Goal: Task Accomplishment & Management: Use online tool/utility

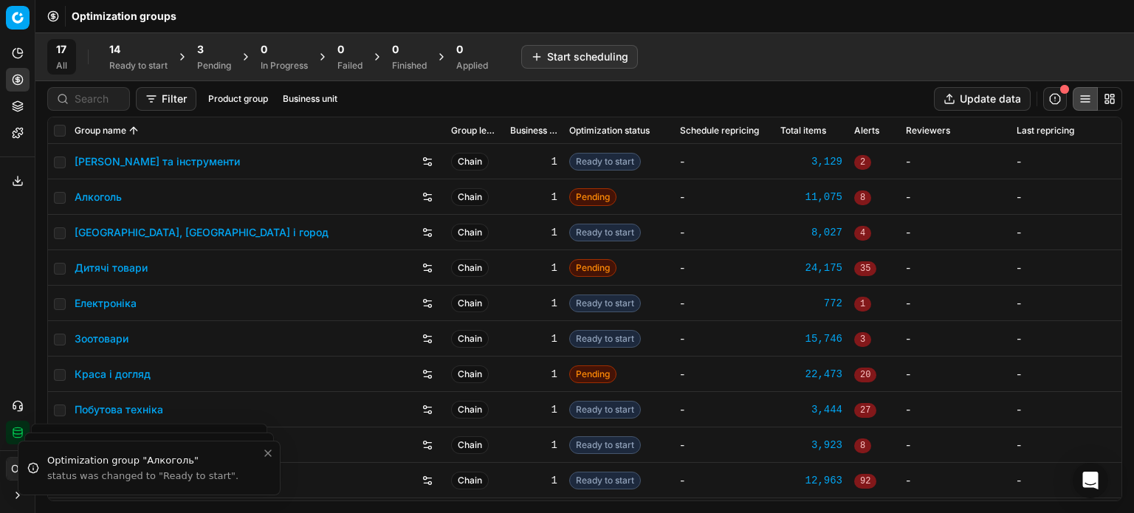
click at [213, 53] on div "3" at bounding box center [214, 49] width 34 height 15
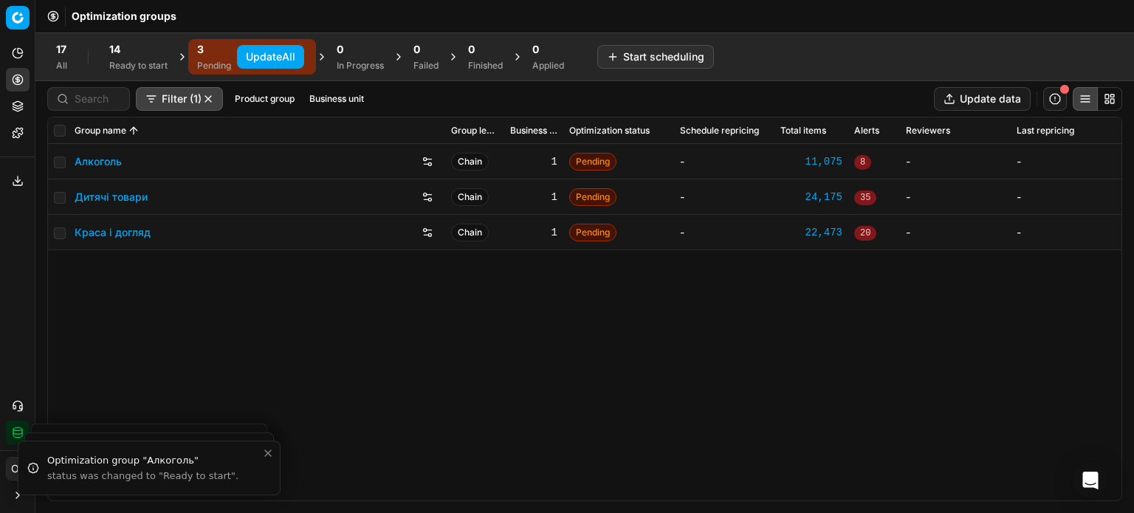
click at [133, 60] on div "Ready to start" at bounding box center [138, 66] width 58 height 12
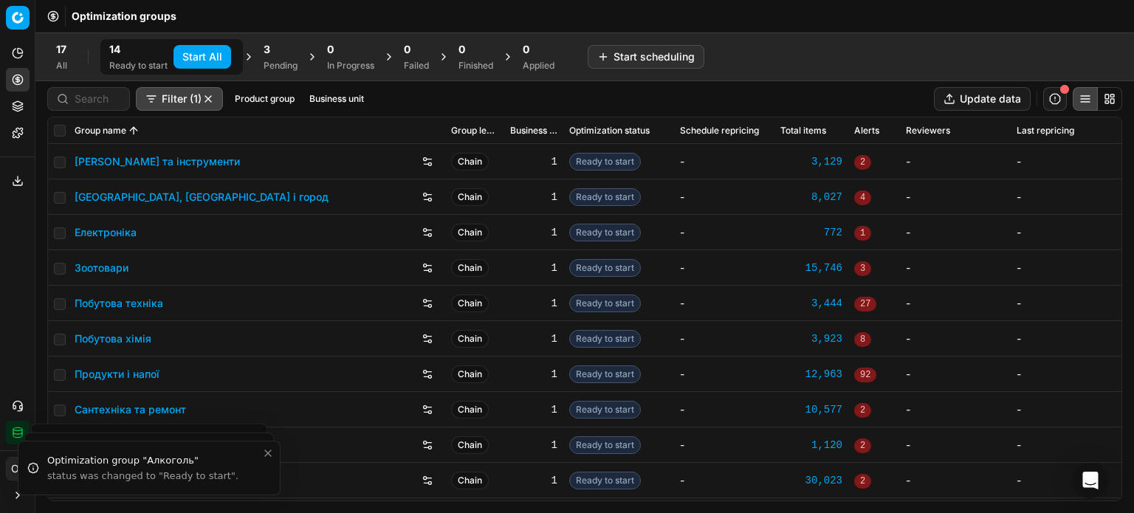
click at [178, 61] on button "Start All" at bounding box center [202, 57] width 58 height 24
click at [297, 58] on div "3 Pending" at bounding box center [288, 57] width 34 height 30
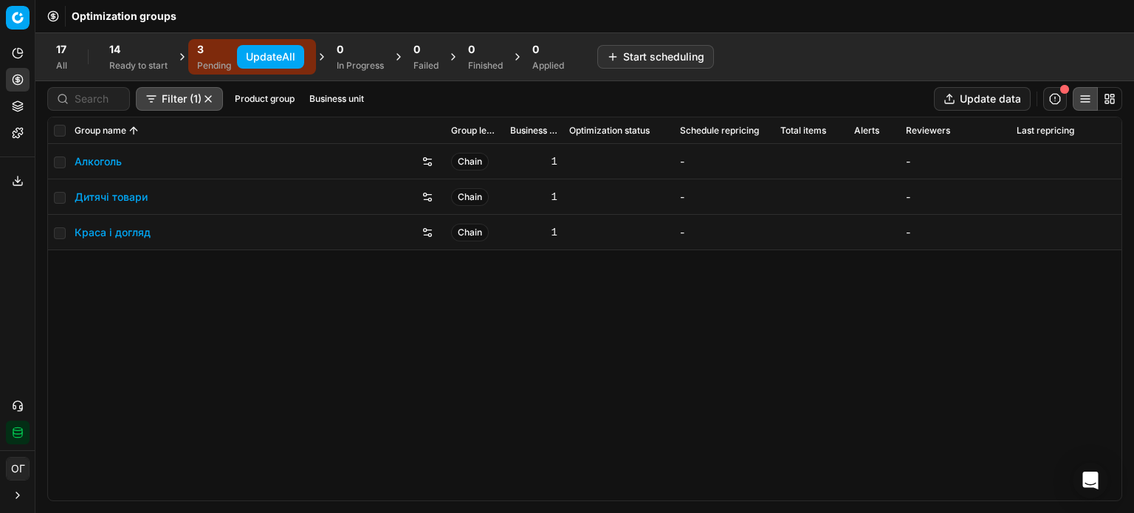
click at [297, 58] on button "Update All" at bounding box center [270, 57] width 67 height 24
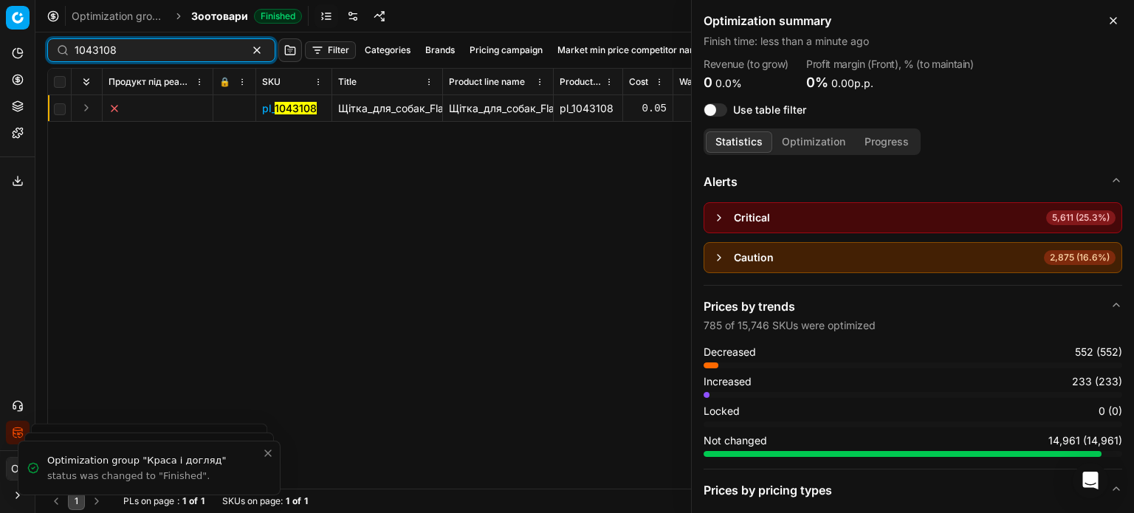
drag, startPoint x: 137, startPoint y: 44, endPoint x: 7, endPoint y: 41, distance: 130.7
click at [7, 41] on div "Pricing platform Analytics Pricing Product portfolio Templates Export service 1…" at bounding box center [567, 256] width 1134 height 513
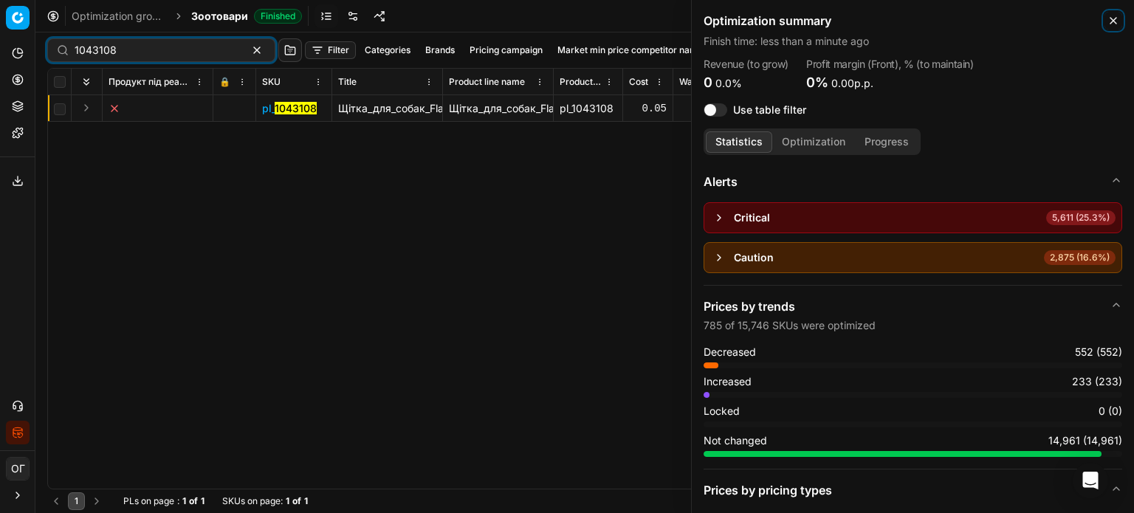
click at [1113, 23] on icon "button" at bounding box center [1113, 21] width 12 height 12
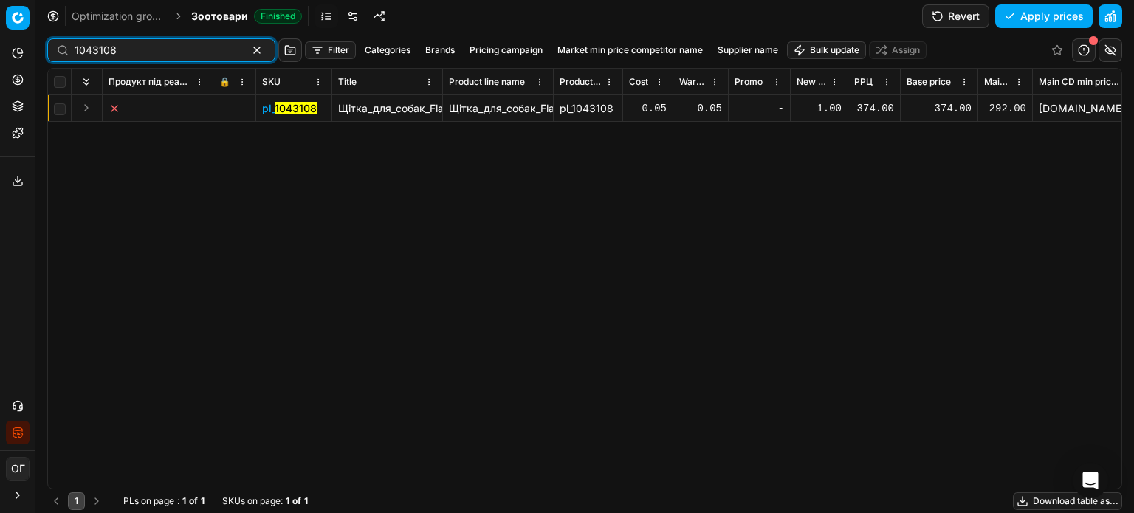
click at [168, 53] on input "1043108" at bounding box center [156, 50] width 162 height 15
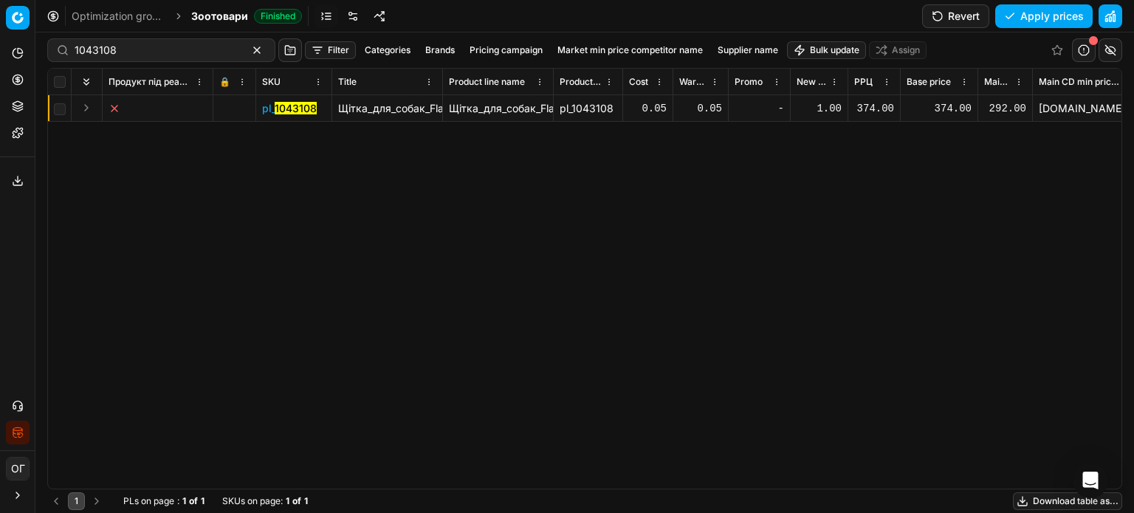
click at [822, 106] on div "1.00" at bounding box center [818, 108] width 45 height 15
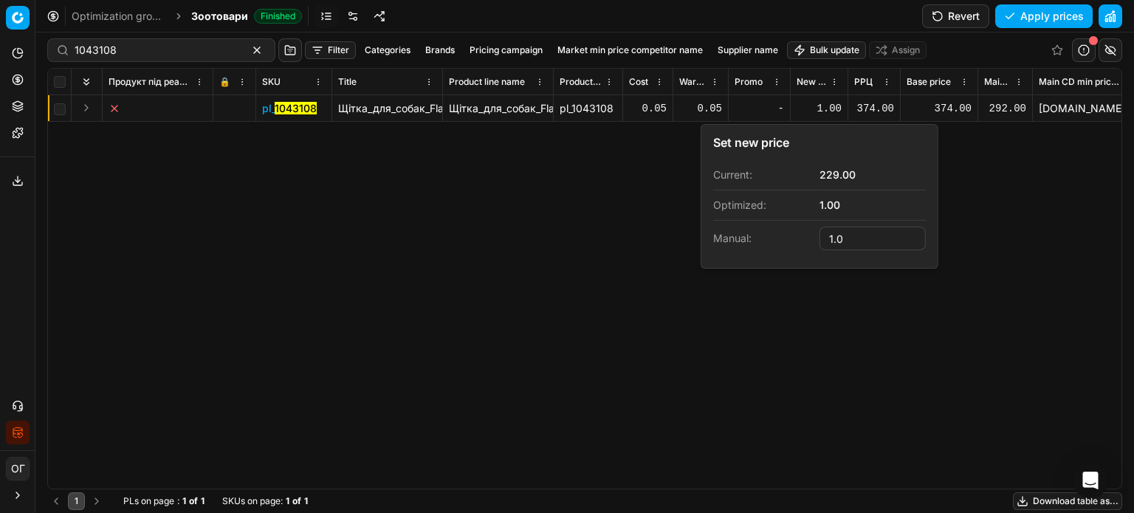
type input "1"
type input "219.00"
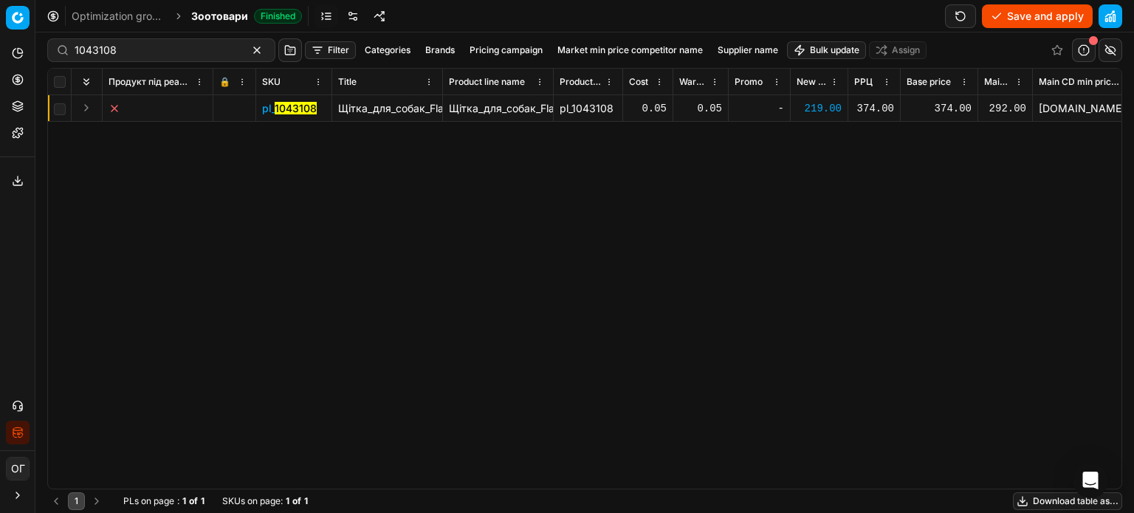
click at [1023, 18] on button "Save and apply" at bounding box center [1037, 16] width 111 height 24
